Goal: Obtain resource: Download file/media

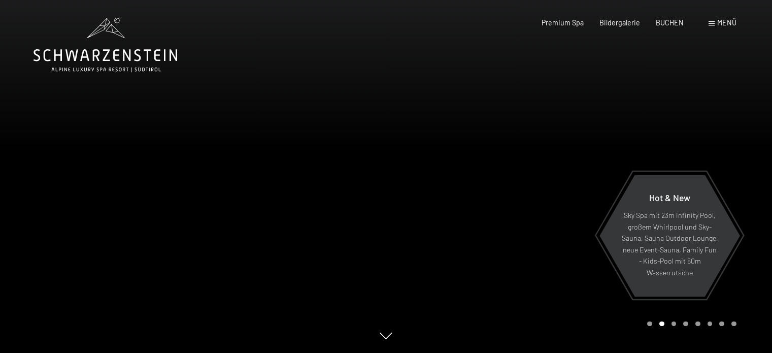
click at [718, 22] on span "Menü" at bounding box center [726, 22] width 19 height 9
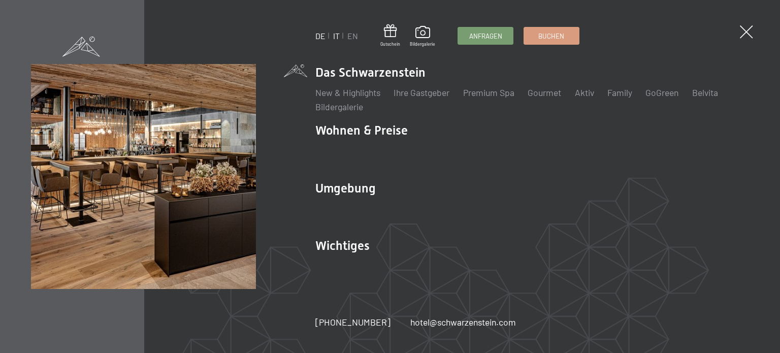
click at [334, 35] on link "IT" at bounding box center [336, 36] width 7 height 10
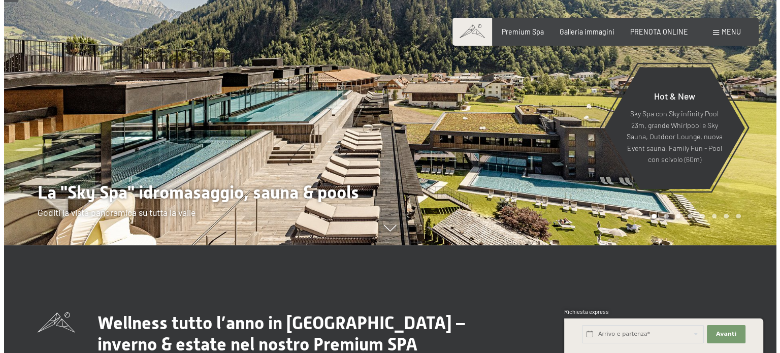
scroll to position [102, 0]
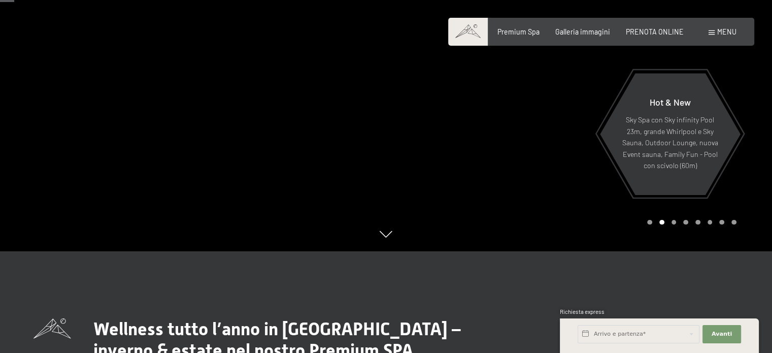
click at [712, 28] on div "Menu" at bounding box center [723, 32] width 28 height 10
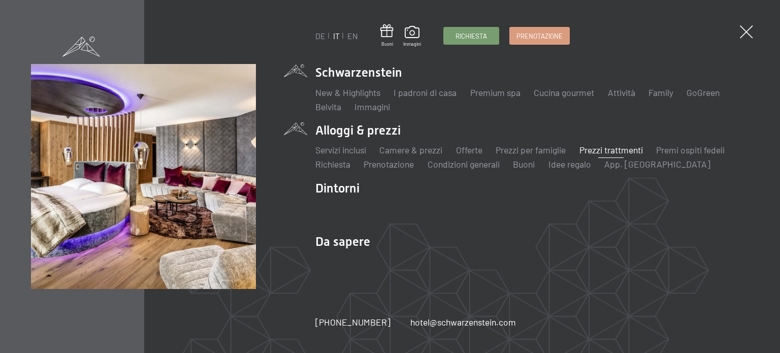
click at [593, 152] on link "Prezzi trattmenti" at bounding box center [610, 149] width 63 height 11
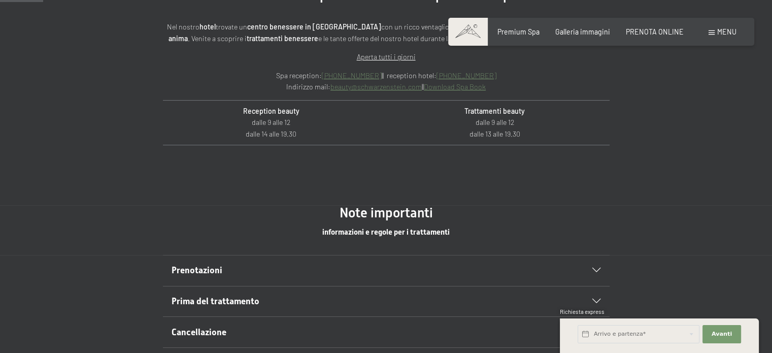
scroll to position [406, 0]
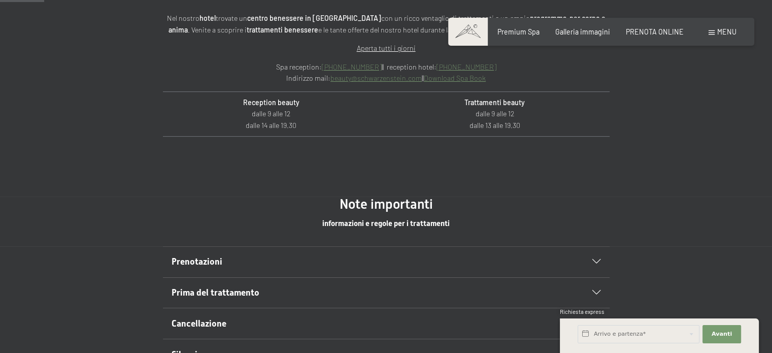
click at [454, 77] on link "Download Spa Book" at bounding box center [455, 78] width 62 height 9
